Goal: Contribute content

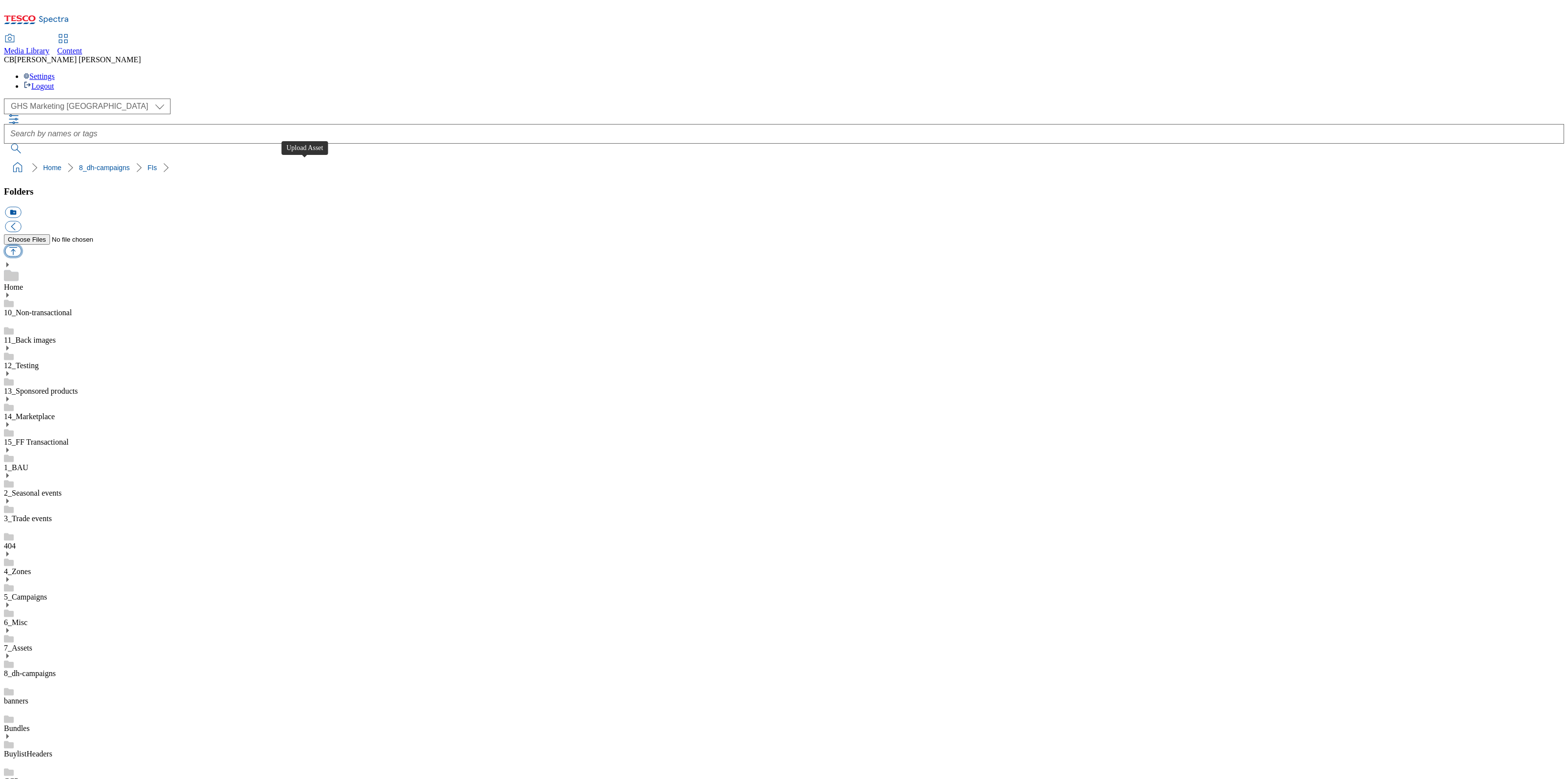
scroll to position [122, 0]
click at [21, 246] on button "button" at bounding box center [13, 251] width 16 height 11
type input "C:\fakepath\1756973474288-Ad541208_Freixenet_LegoBrand_2560x320_V4.jpg"
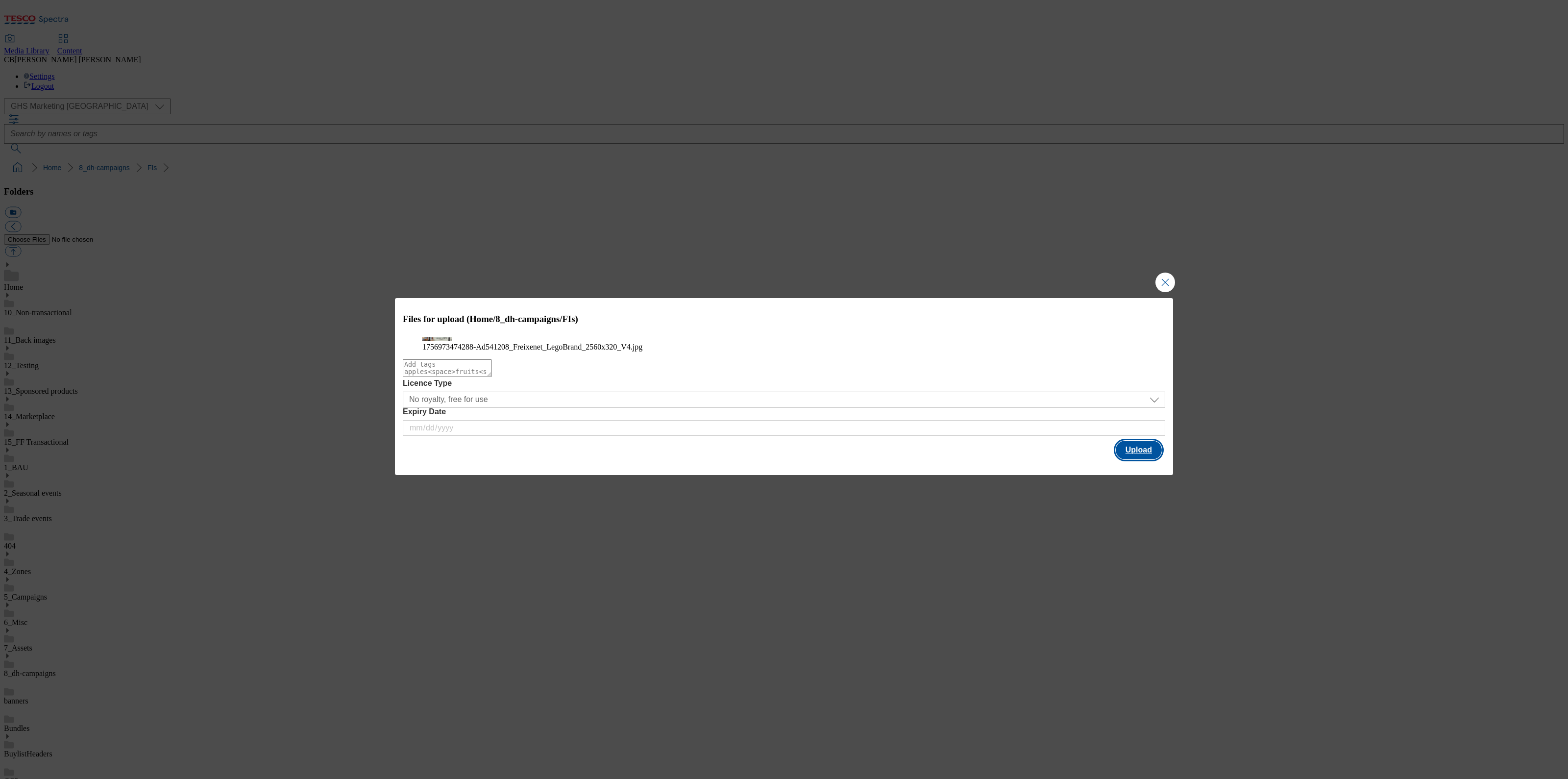
click at [1145, 459] on button "Upload" at bounding box center [1138, 450] width 46 height 18
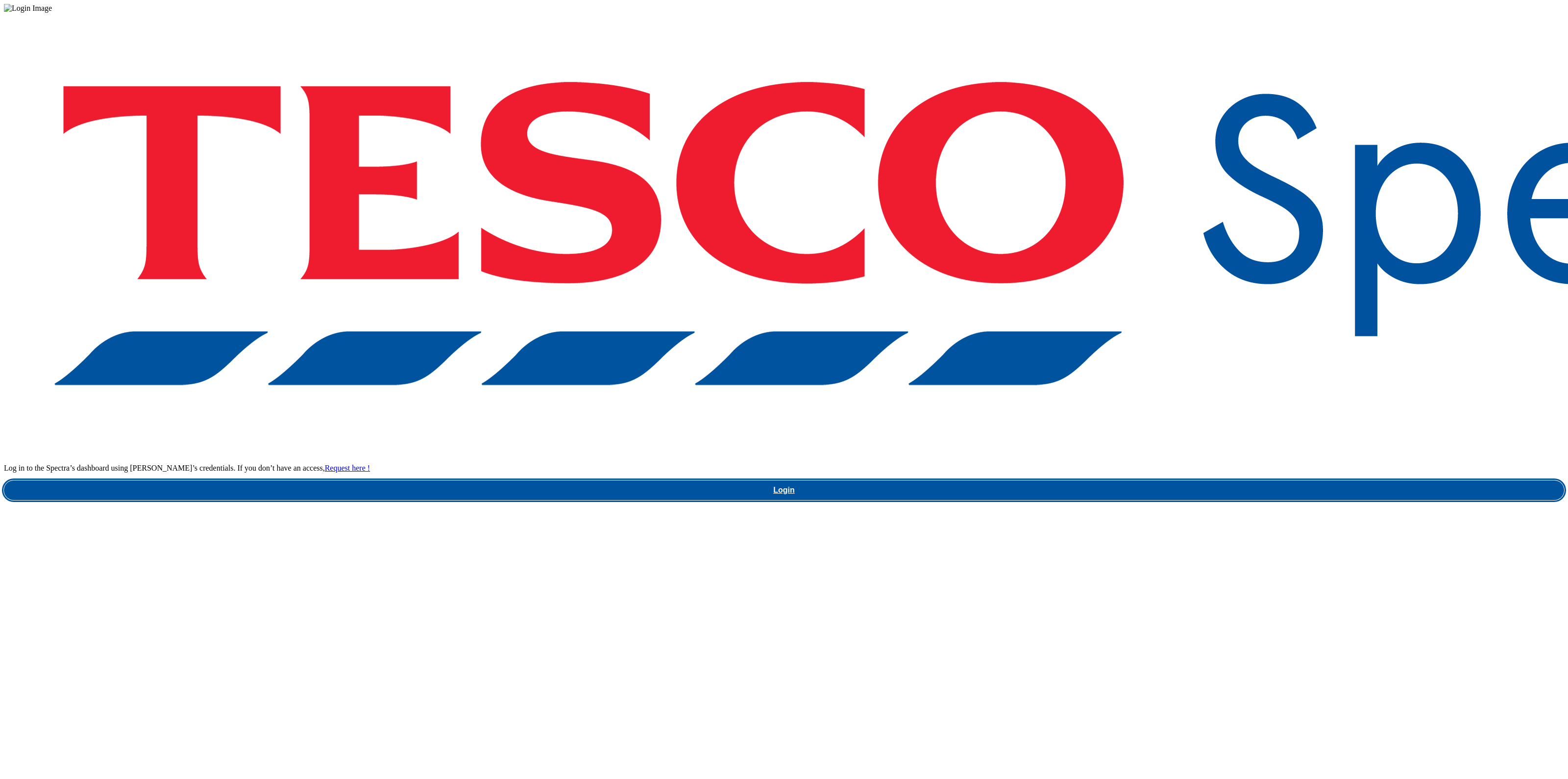
click at [1146, 481] on link "Login" at bounding box center [784, 490] width 1560 height 20
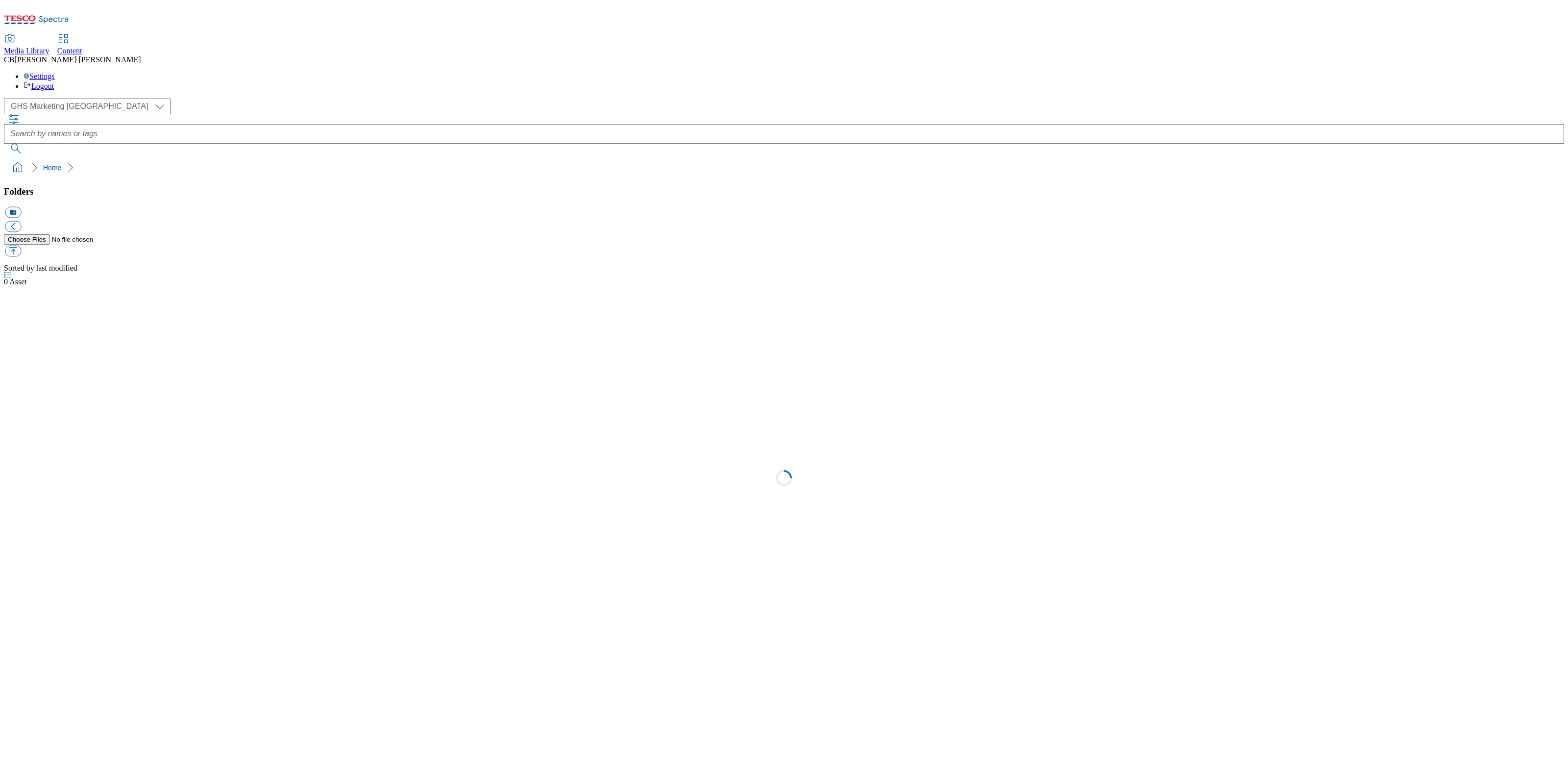
select select "flare-ghs-mktg"
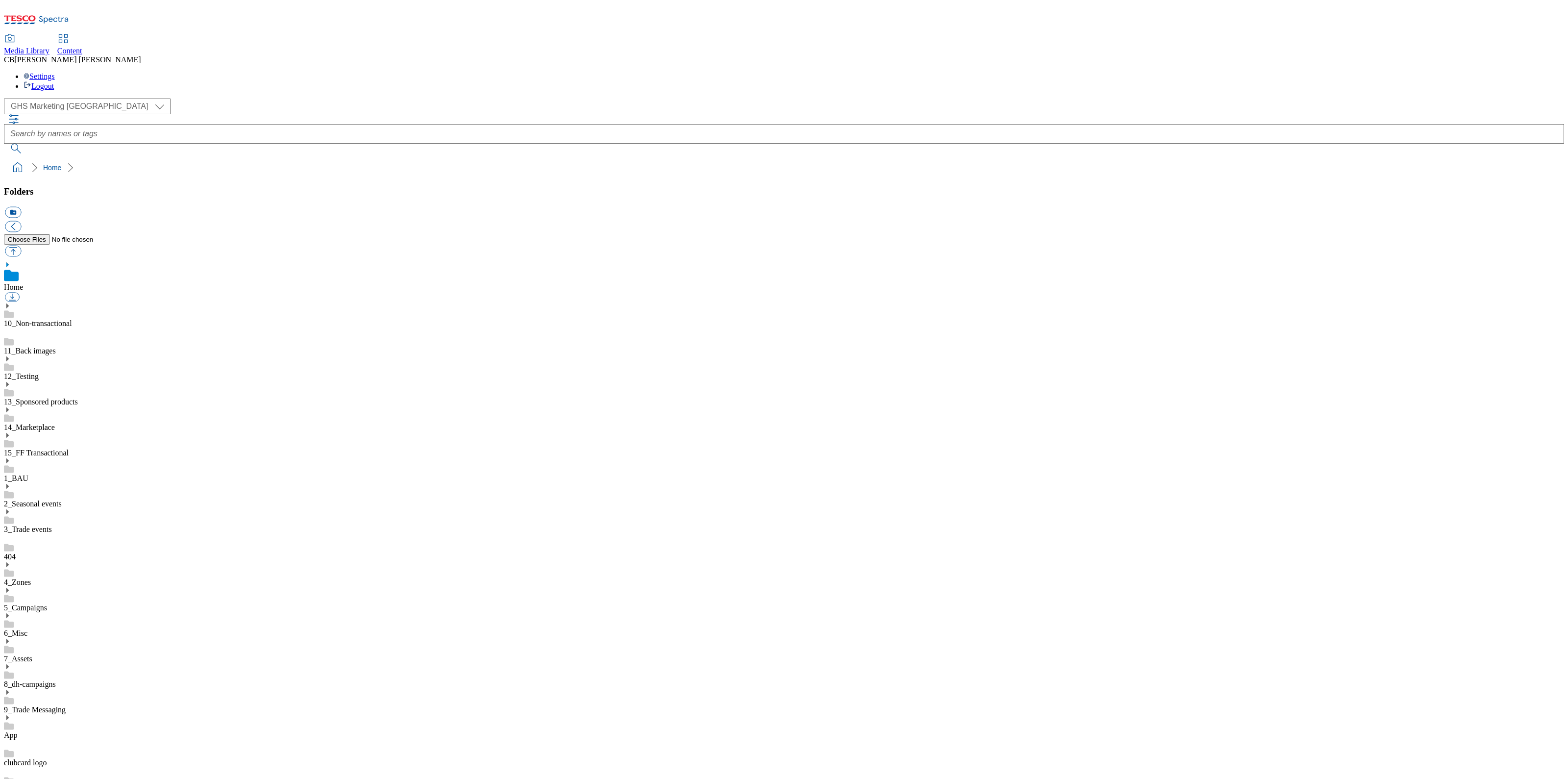
click at [23, 663] on div "8_dh-campaigns" at bounding box center [784, 676] width 1560 height 26
click at [9, 653] on use at bounding box center [7, 656] width 2 height 5
click at [21, 246] on button "button" at bounding box center [13, 251] width 16 height 11
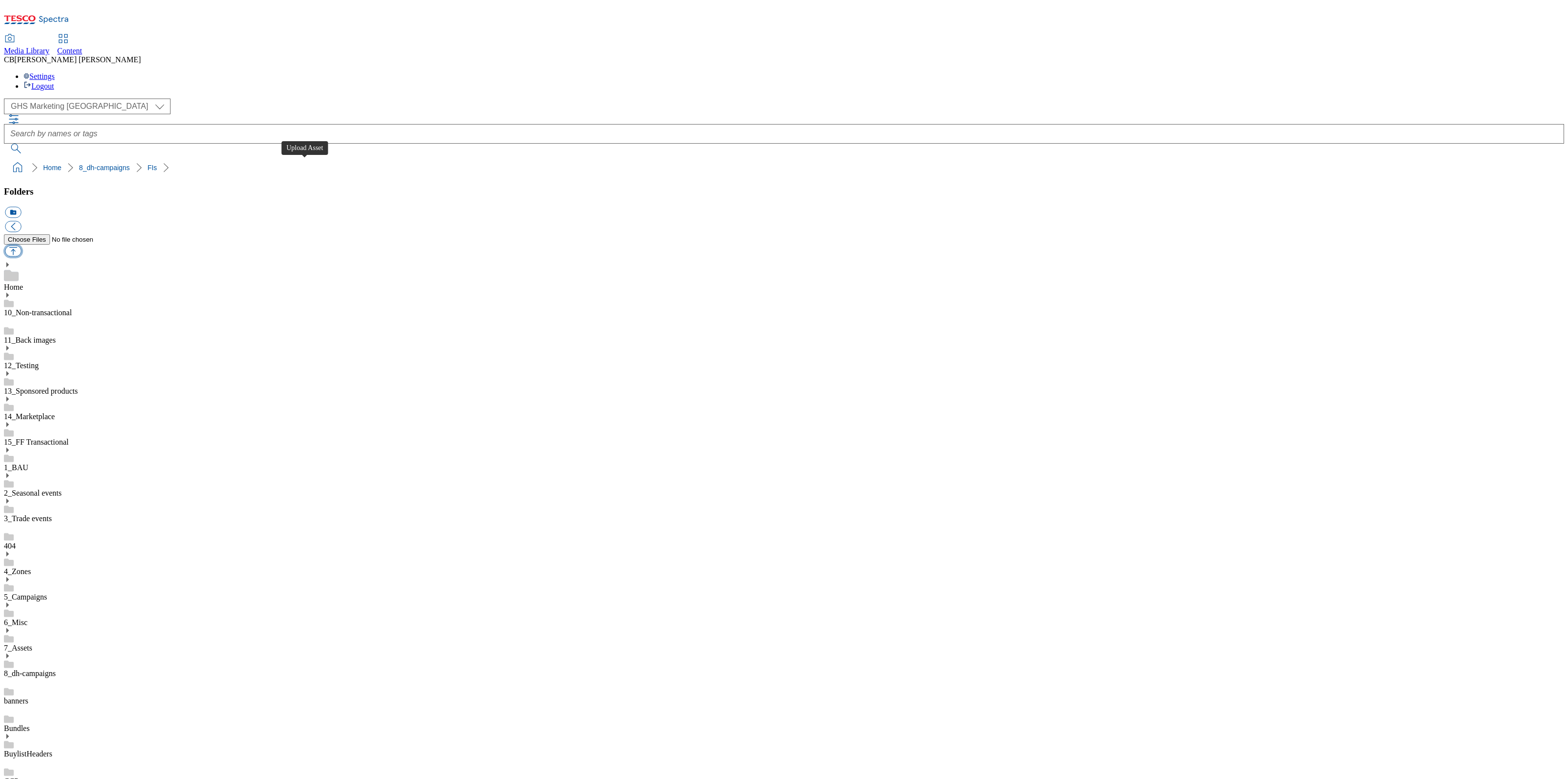
type input "C:\fakepath\1756973474288-Ad541208_Freixenet_LegoBrand_2560x320_V4.jpg"
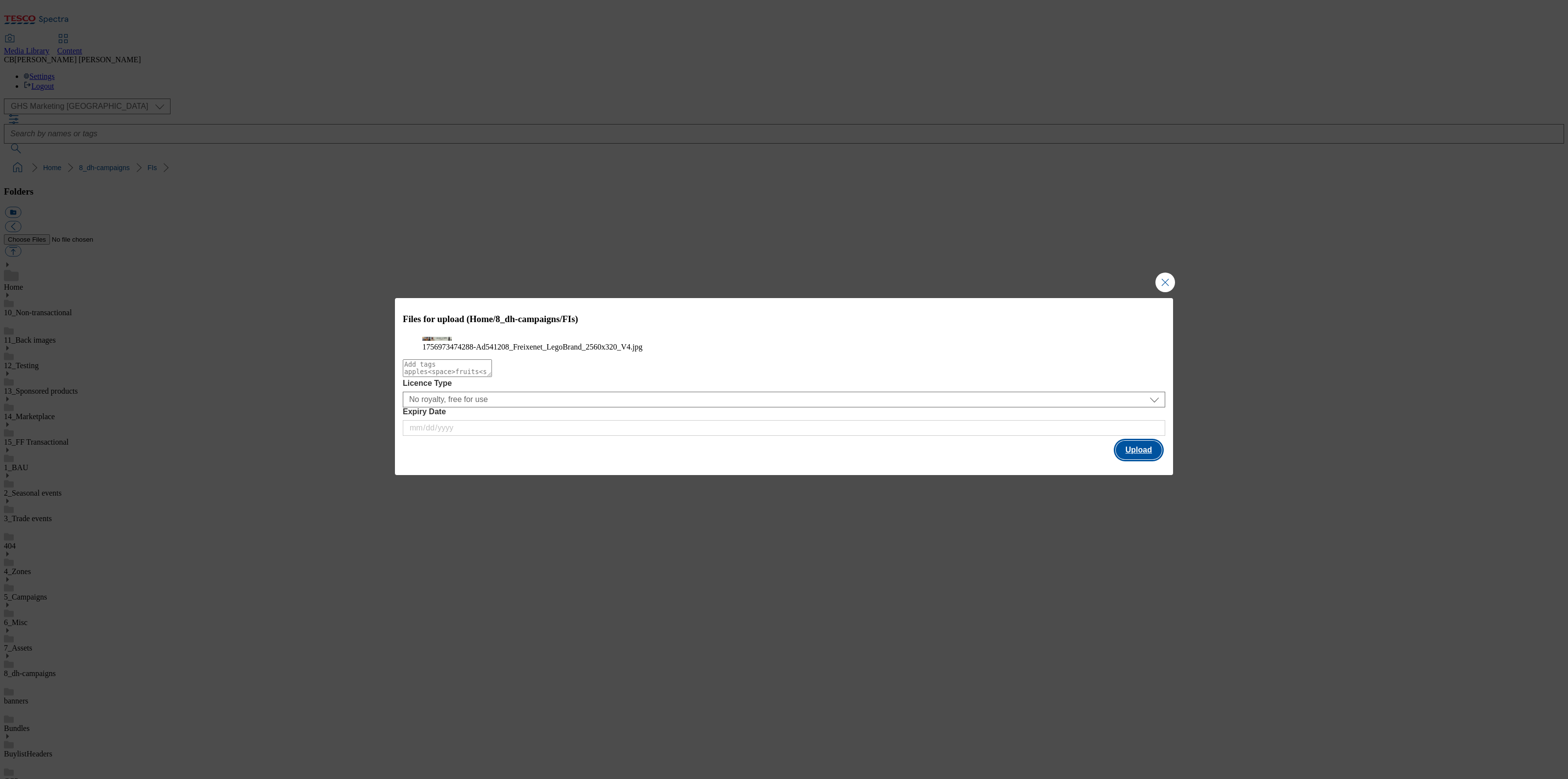
click at [1132, 459] on button "Upload" at bounding box center [1138, 450] width 46 height 18
